Goal: Information Seeking & Learning: Learn about a topic

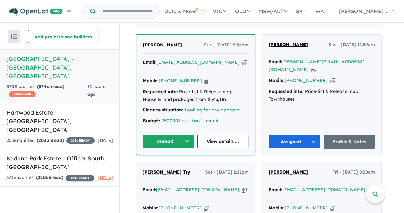
scroll to position [285, 0]
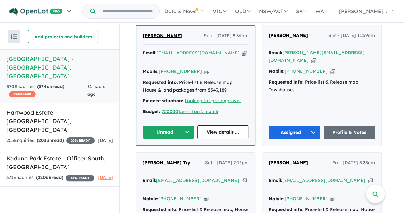
click at [169, 125] on button "Unread" at bounding box center [168, 132] width 51 height 14
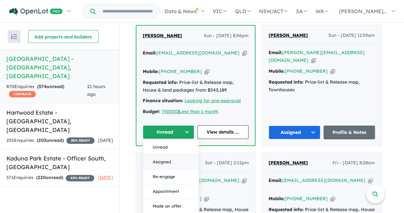
click at [173, 154] on button "Assigned" at bounding box center [171, 161] width 56 height 15
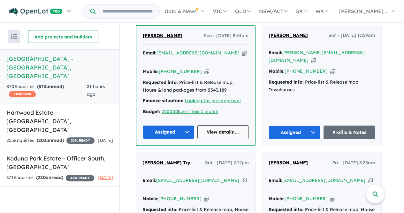
click at [222, 125] on link "View details ..." at bounding box center [223, 132] width 51 height 14
click at [54, 174] on div "371 Enquir ies ( 220 unread) 45 % READY" at bounding box center [50, 178] width 88 height 8
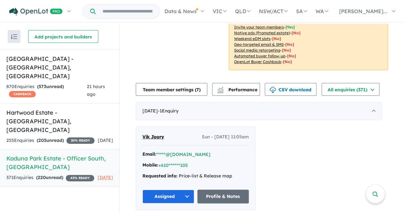
scroll to position [165, 0]
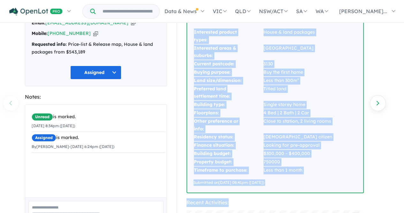
scroll to position [106, 0]
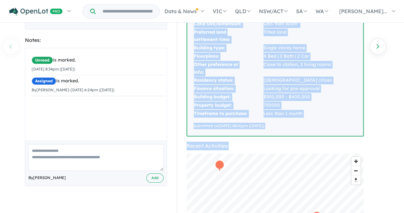
drag, startPoint x: 195, startPoint y: 79, endPoint x: 294, endPoint y: 121, distance: 107.4
click at [294, 121] on div "Interested product types: House & land packages Interested areas & suburbs: Pak…" at bounding box center [275, 50] width 176 height 170
copy div "Interested product types: House & land packages Interested areas & suburbs: Pak…"
